Goal: Transaction & Acquisition: Book appointment/travel/reservation

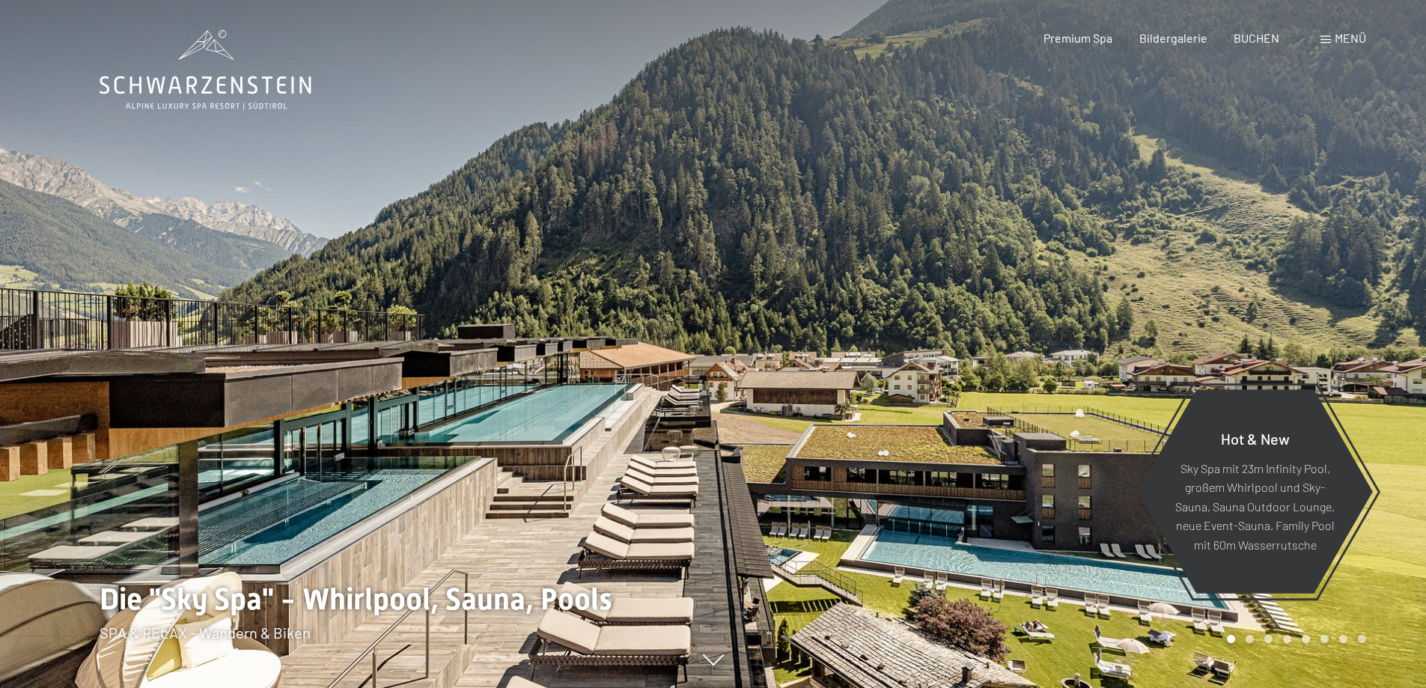
click at [1333, 32] on div "Menü" at bounding box center [1344, 38] width 46 height 16
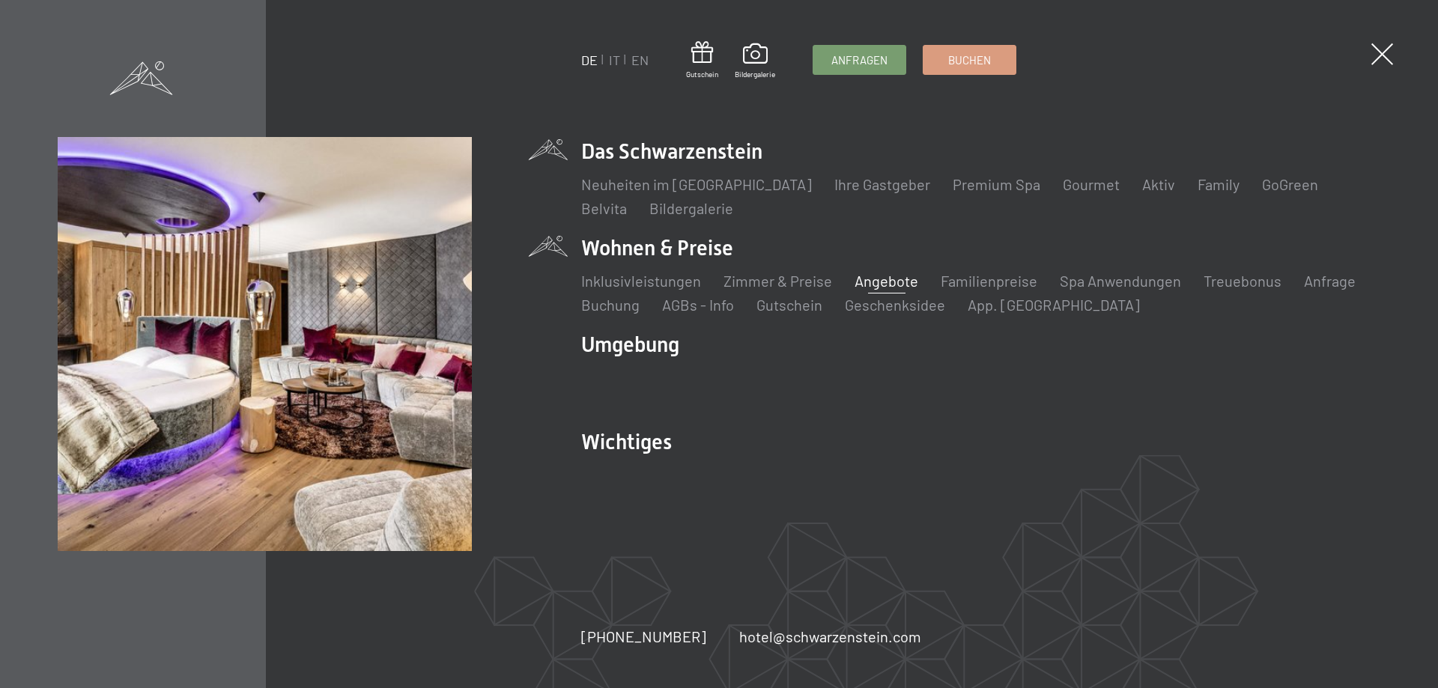
click at [885, 279] on link "Angebote" at bounding box center [886, 281] width 64 height 18
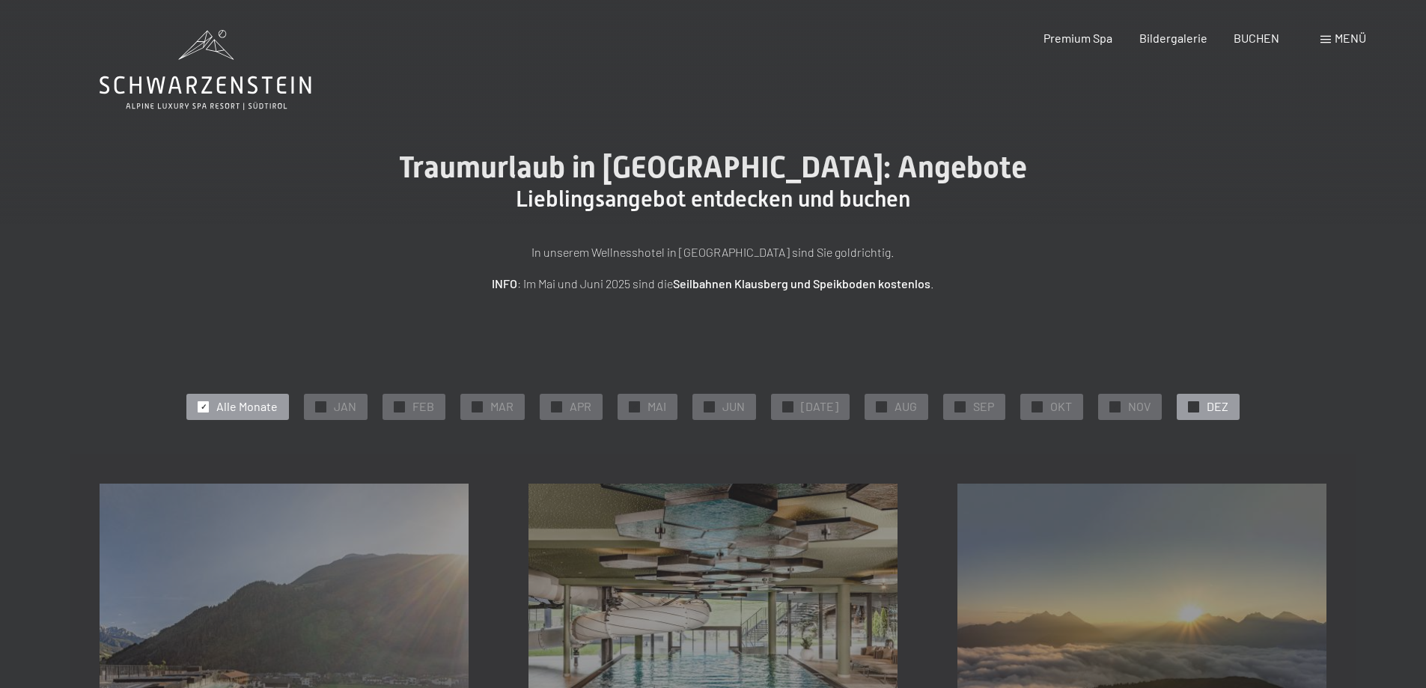
click at [1210, 401] on span "DEZ" at bounding box center [1218, 406] width 22 height 16
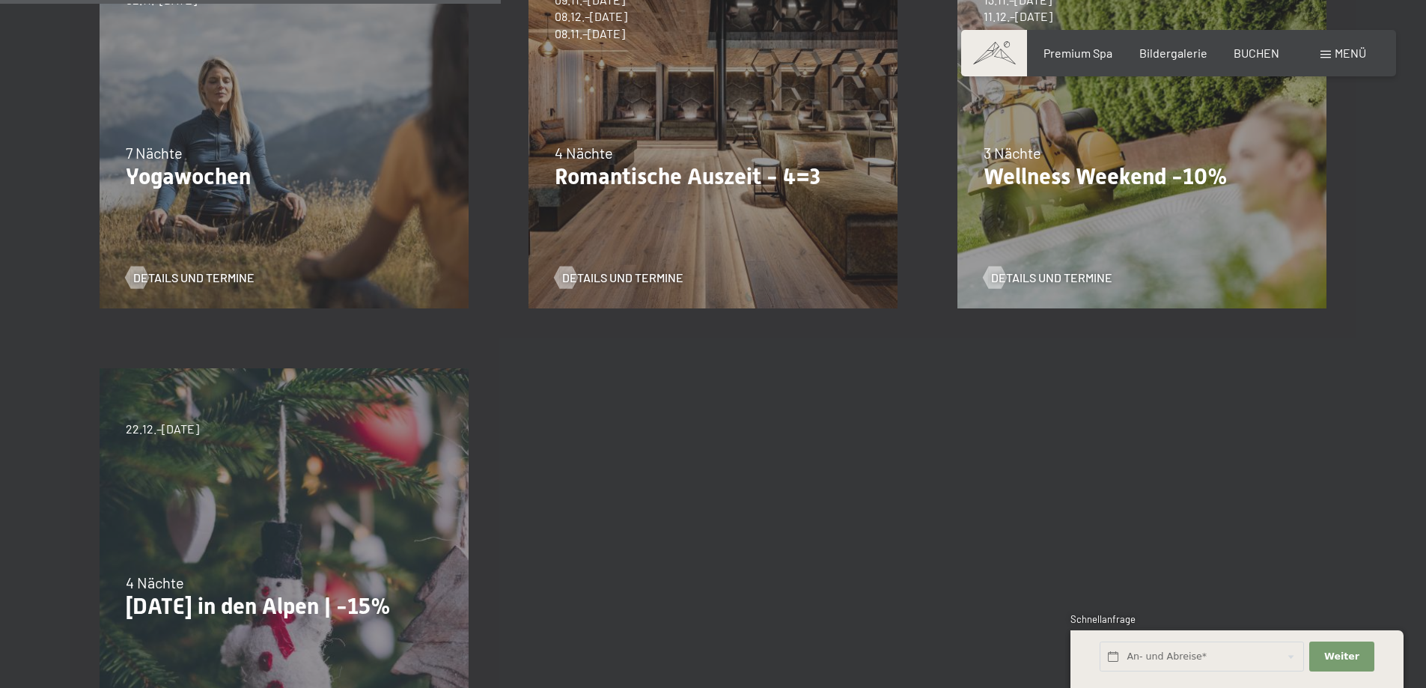
scroll to position [674, 0]
